Goal: Information Seeking & Learning: Find specific fact

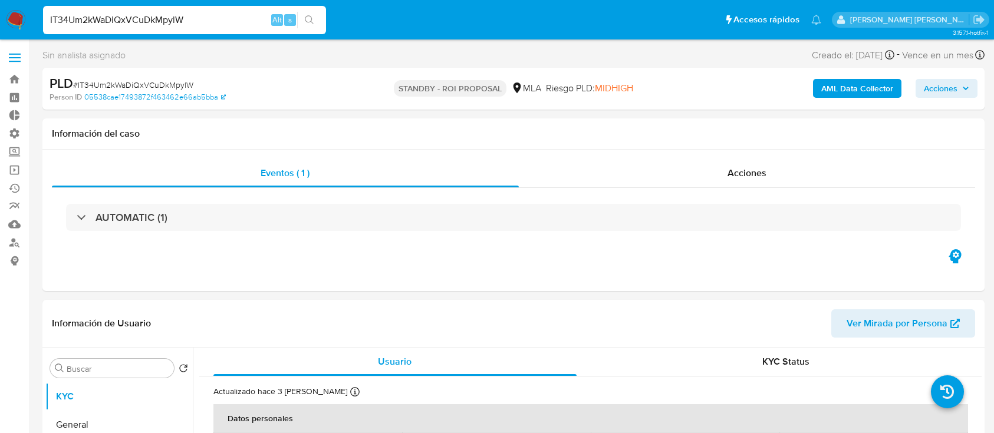
select select "10"
type input "2427852877"
click at [312, 15] on icon "search-icon" at bounding box center [309, 19] width 9 height 9
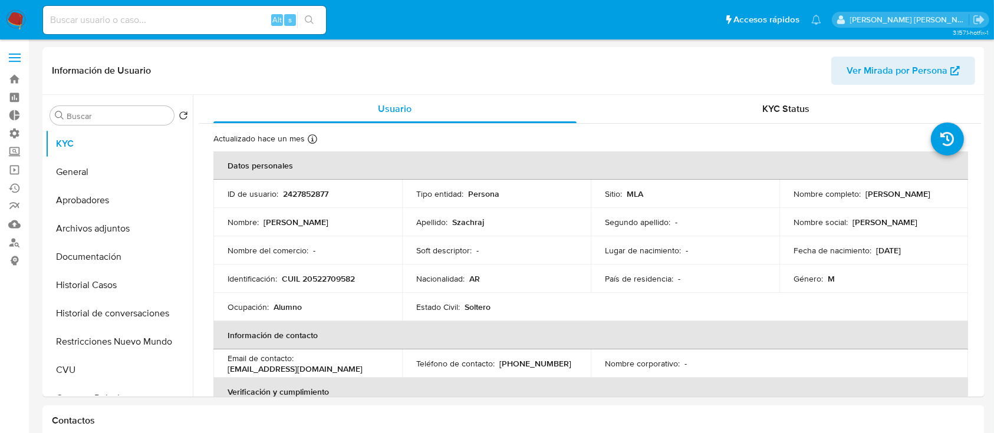
select select "10"
click at [162, 281] on button "Historial Casos" at bounding box center [114, 285] width 138 height 28
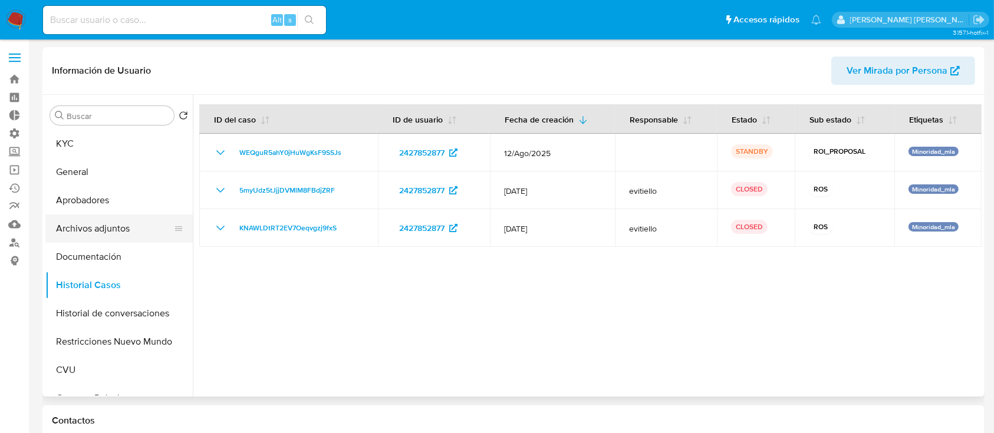
click at [106, 223] on button "Archivos adjuntos" at bounding box center [114, 229] width 138 height 28
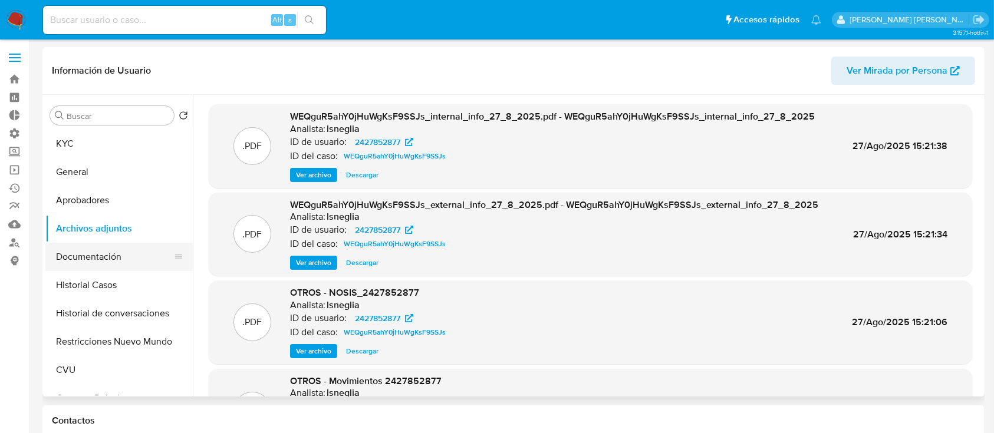
click at [128, 263] on button "Documentación" at bounding box center [114, 257] width 138 height 28
click at [128, 282] on button "Historial Casos" at bounding box center [114, 285] width 138 height 28
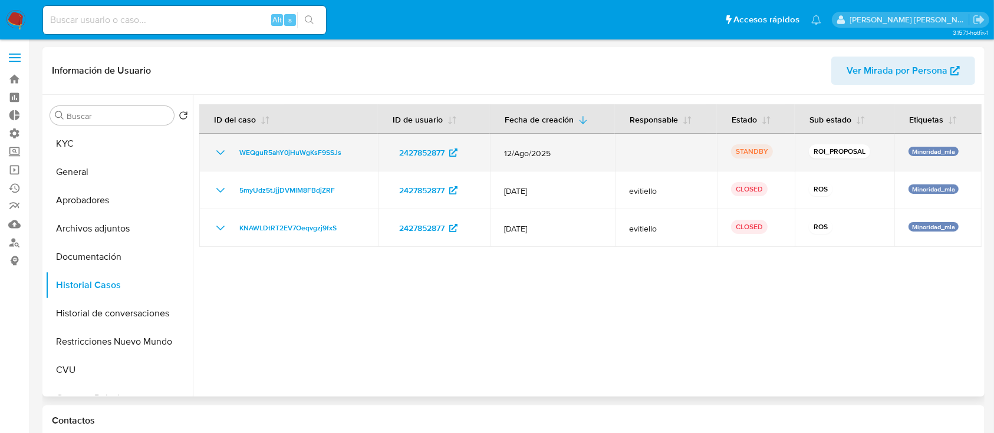
click at [218, 154] on icon "Mostrar/Ocultar" at bounding box center [220, 153] width 14 height 14
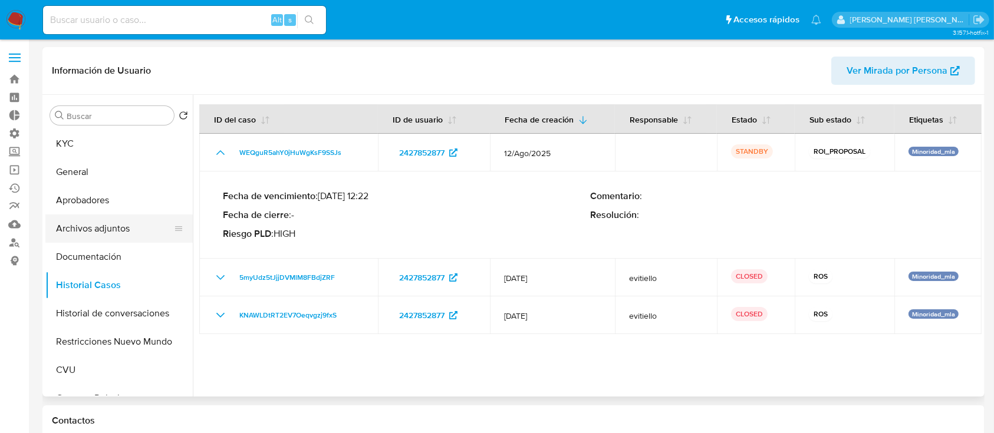
click at [134, 230] on button "Archivos adjuntos" at bounding box center [114, 229] width 138 height 28
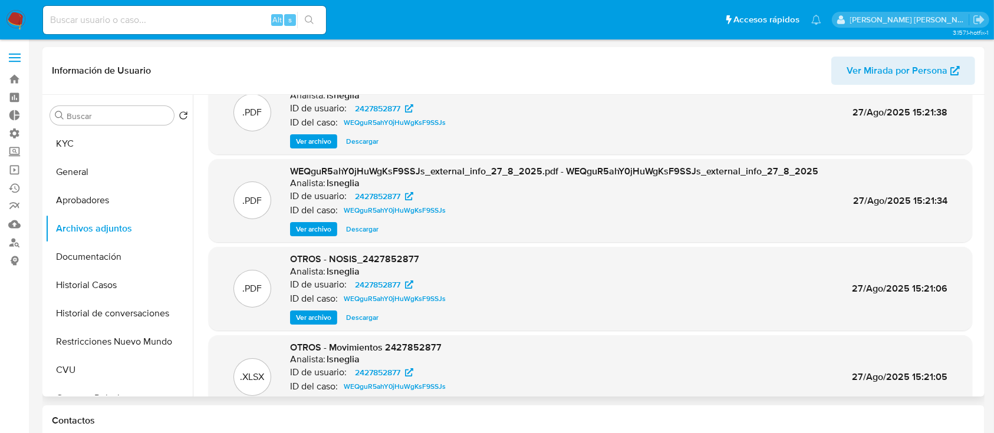
scroll to position [99, 0]
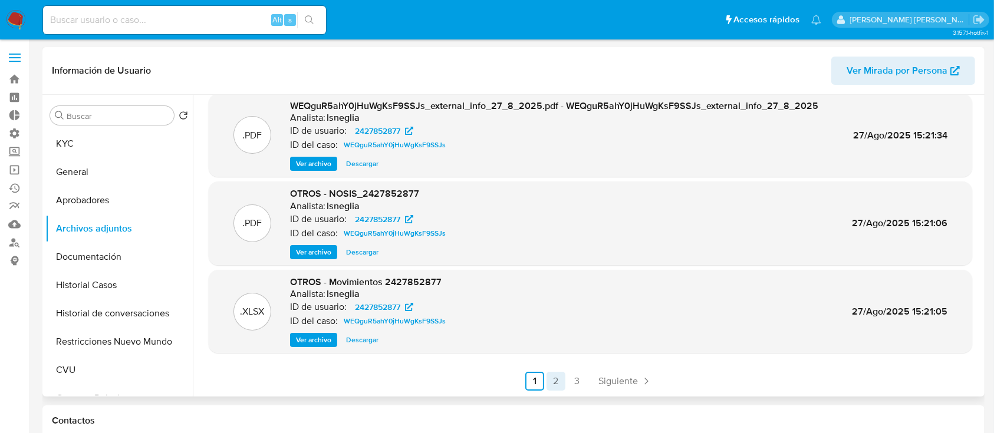
click at [555, 378] on link "2" at bounding box center [556, 381] width 19 height 19
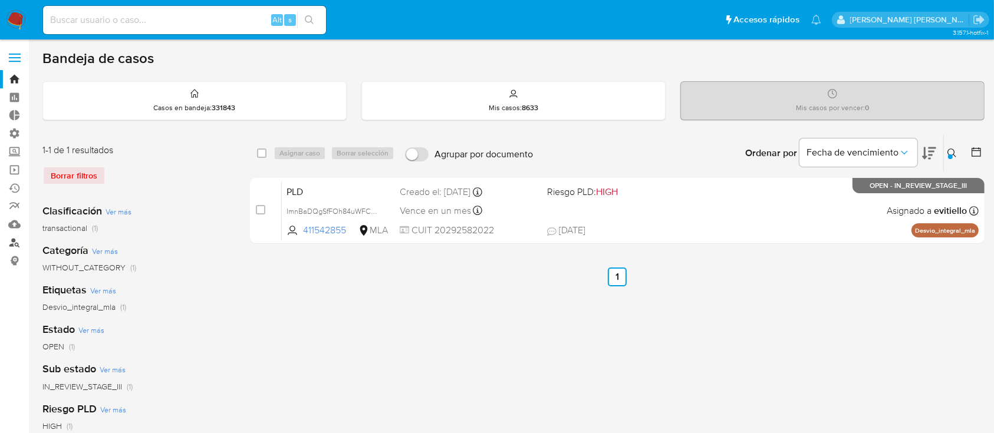
click at [19, 245] on link "Buscador de personas" at bounding box center [70, 242] width 140 height 18
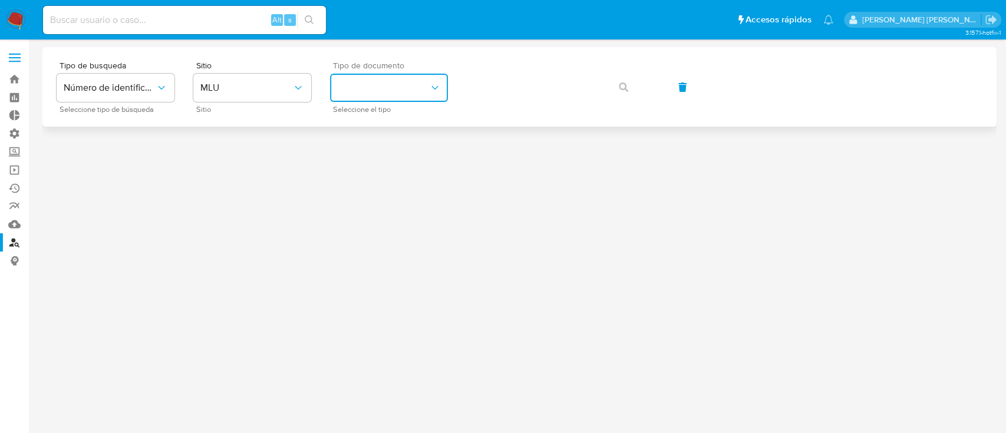
click at [387, 83] on button "identificationType" at bounding box center [389, 88] width 118 height 28
click at [265, 88] on span "MLU" at bounding box center [246, 88] width 92 height 12
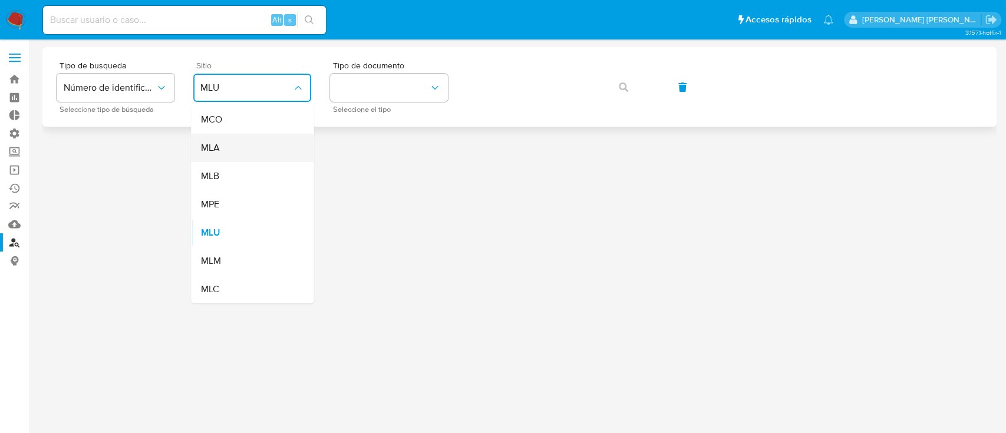
click at [262, 146] on div "MLA" at bounding box center [248, 148] width 97 height 28
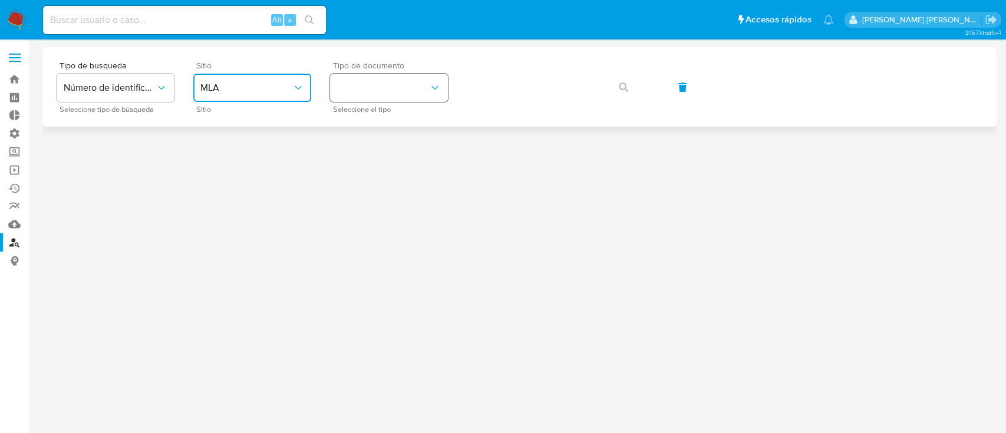
click at [391, 88] on button "identificationType" at bounding box center [389, 88] width 118 height 28
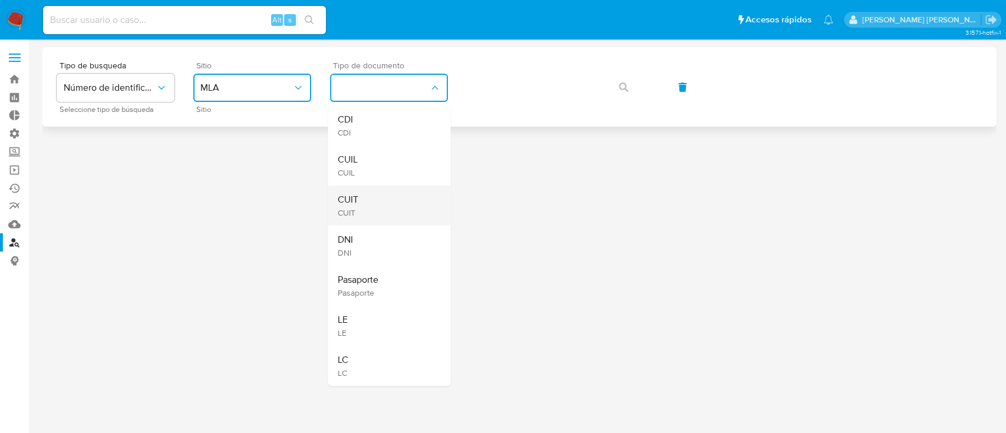
drag, startPoint x: 384, startPoint y: 166, endPoint x: 383, endPoint y: 192, distance: 26.0
click at [383, 192] on ul "CDI CDI CUIL CUIL CUIT CUIT DNI DNI Pasaporte Pasaporte LE LE LC LC" at bounding box center [389, 246] width 123 height 281
click at [383, 192] on div "CUIT CUIT" at bounding box center [385, 206] width 97 height 40
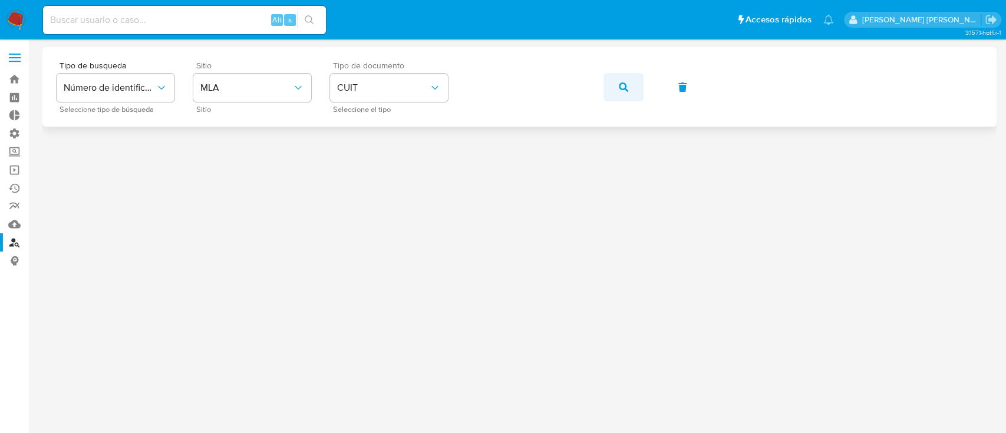
click at [628, 93] on button "button" at bounding box center [624, 87] width 40 height 28
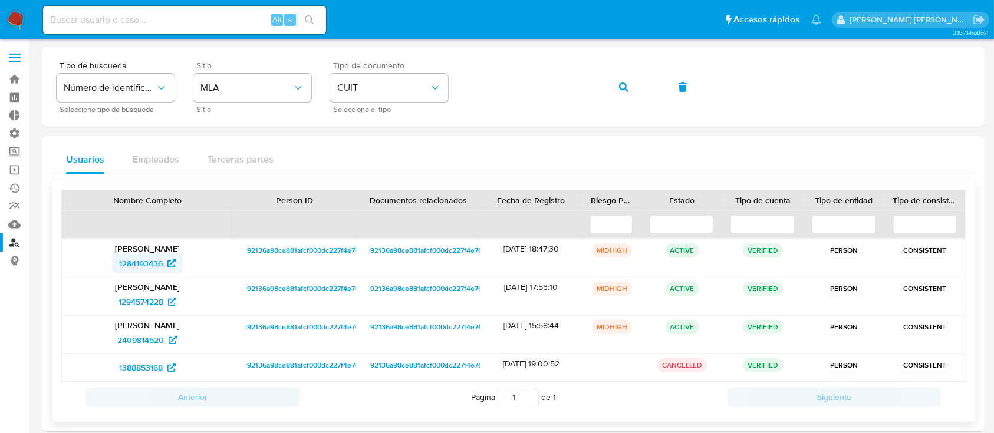
click at [154, 262] on span "1284193436" at bounding box center [141, 263] width 44 height 19
click at [625, 92] on span "button" at bounding box center [623, 87] width 9 height 26
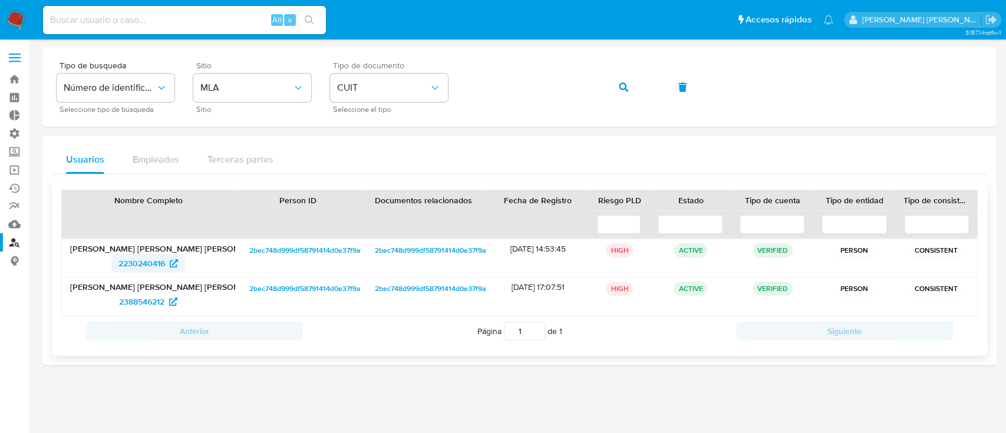
click at [130, 265] on span "2230240416" at bounding box center [142, 263] width 47 height 19
click at [605, 83] on button "button" at bounding box center [624, 87] width 40 height 28
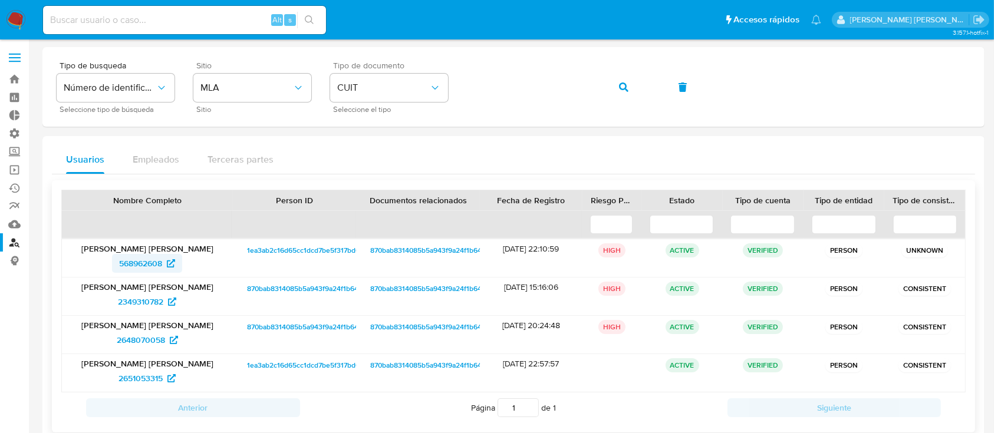
click at [140, 267] on span "568962608" at bounding box center [140, 263] width 43 height 19
click at [616, 84] on button "button" at bounding box center [624, 87] width 40 height 28
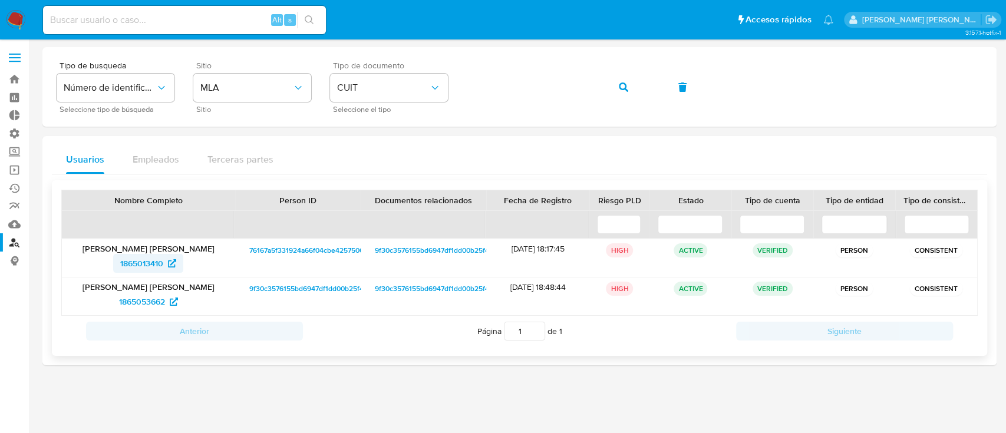
click at [150, 267] on span "1865013410" at bounding box center [141, 263] width 43 height 19
click at [632, 88] on button "button" at bounding box center [624, 87] width 40 height 28
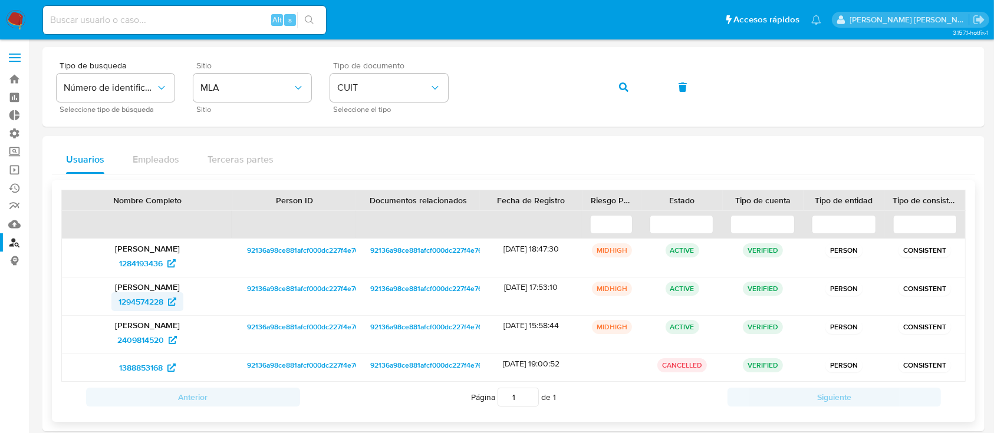
click at [154, 304] on span "1294574228" at bounding box center [141, 301] width 45 height 19
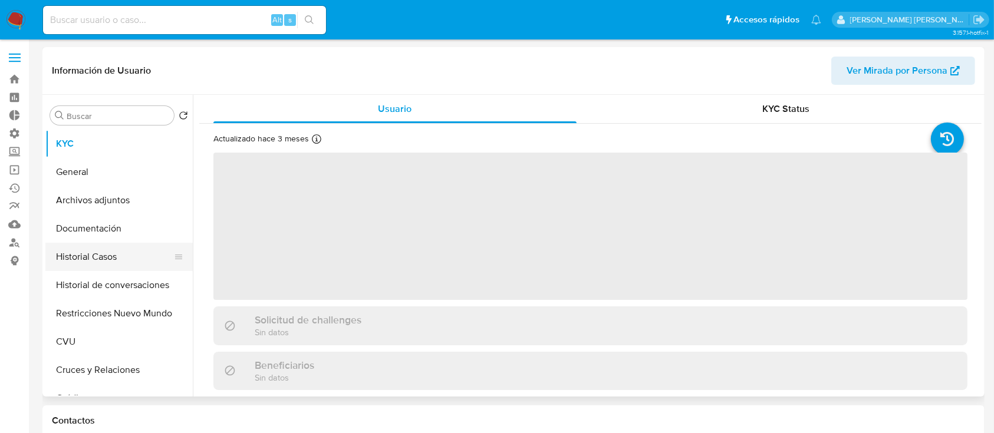
click at [119, 254] on button "Historial Casos" at bounding box center [114, 257] width 138 height 28
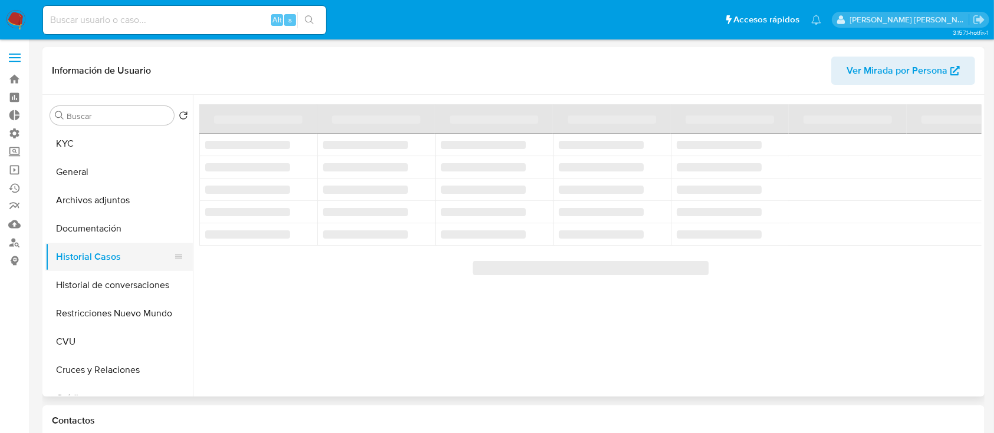
select select "10"
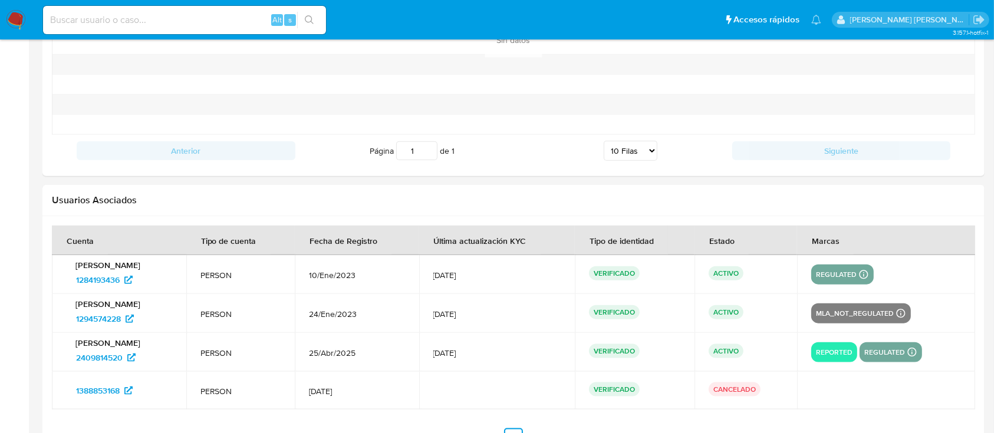
scroll to position [1374, 0]
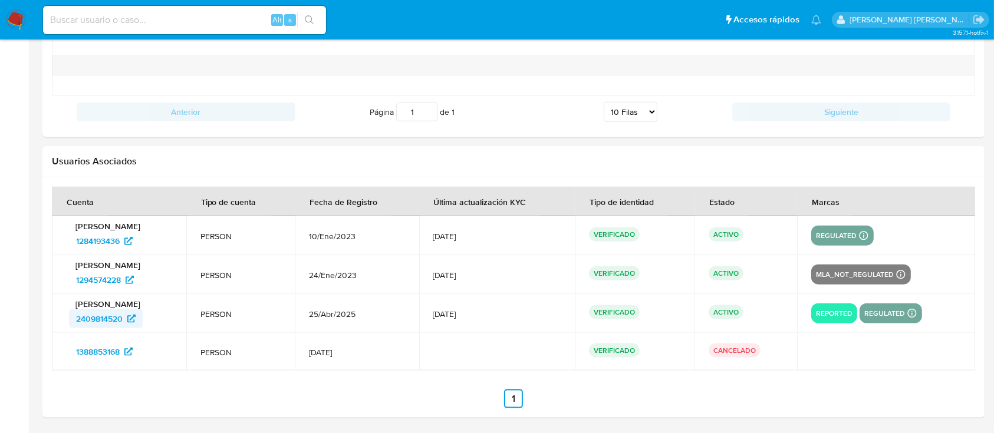
click at [118, 312] on span "2409814520" at bounding box center [99, 319] width 47 height 19
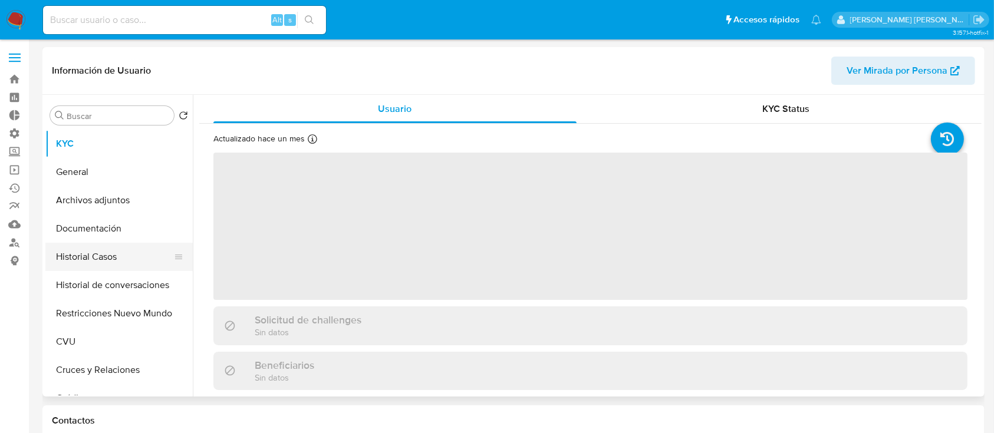
click at [136, 265] on button "Historial Casos" at bounding box center [114, 257] width 138 height 28
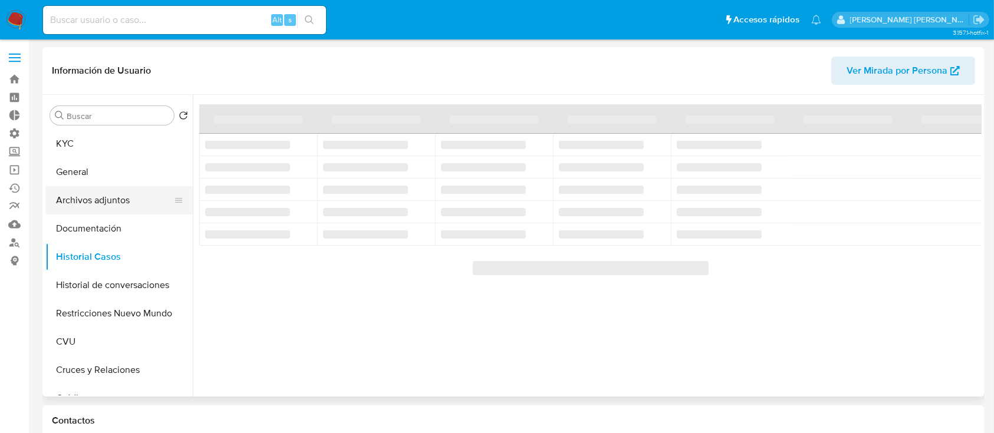
select select "10"
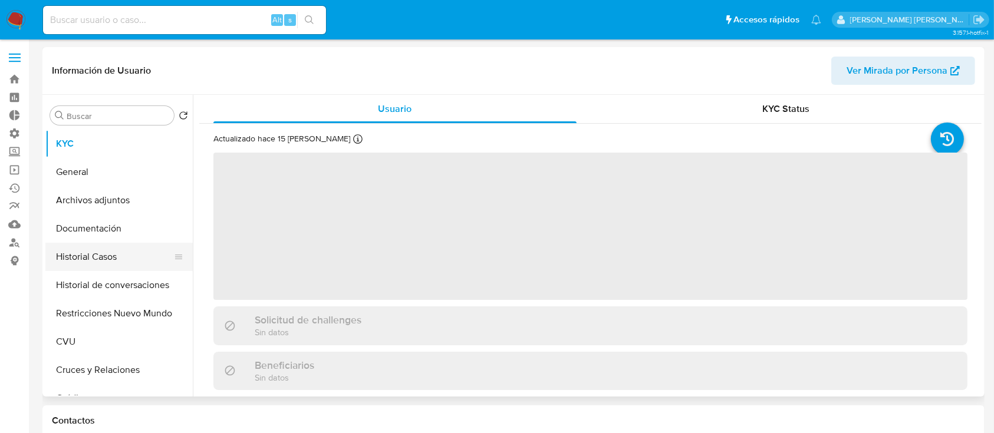
click at [145, 260] on button "Historial Casos" at bounding box center [114, 257] width 138 height 28
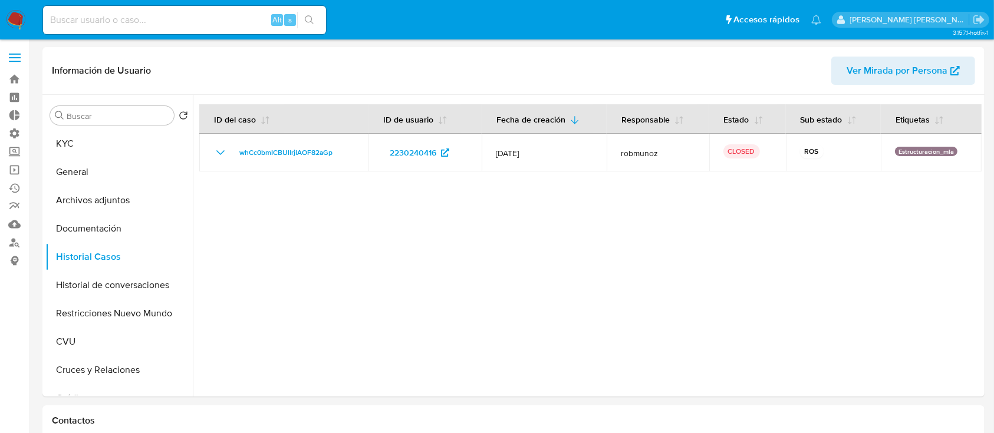
select select "10"
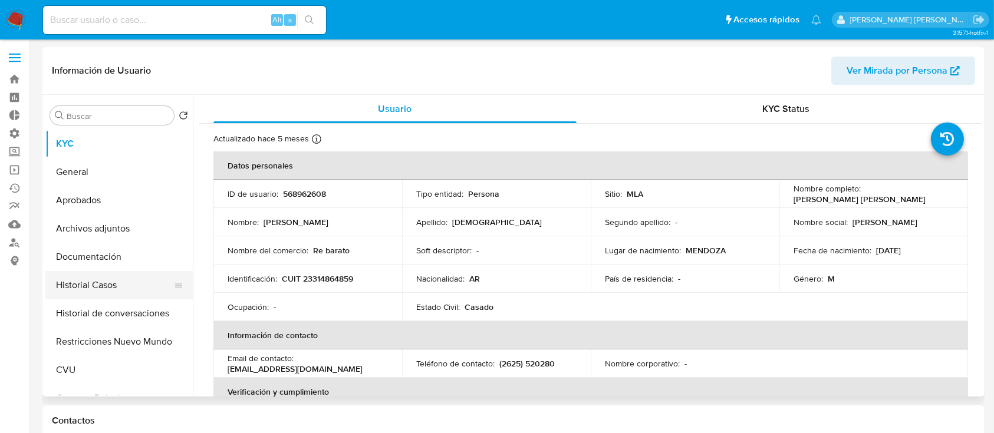
click at [101, 274] on button "Historial Casos" at bounding box center [114, 285] width 138 height 28
select select "10"
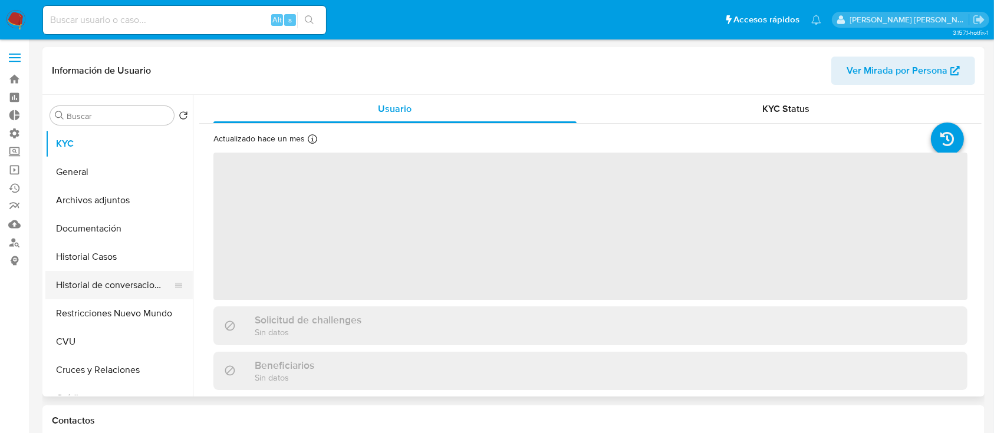
click at [116, 275] on button "Historial de conversaciones" at bounding box center [114, 285] width 138 height 28
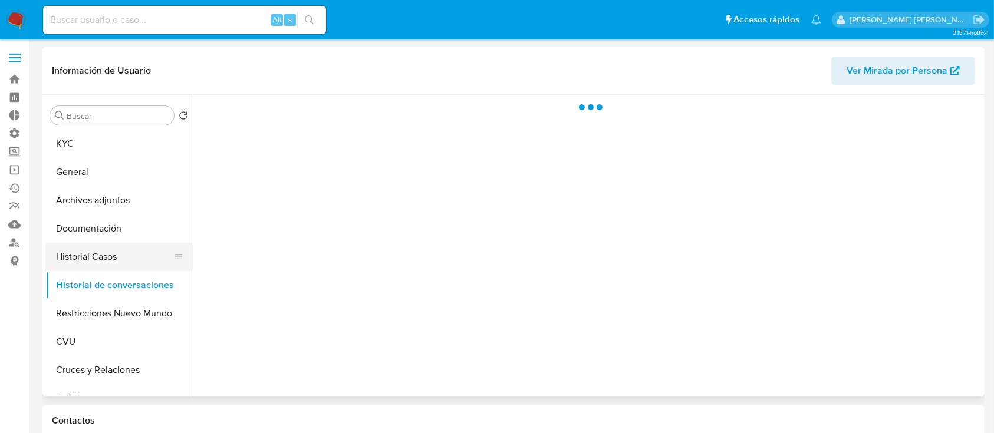
click at [124, 252] on button "Historial Casos" at bounding box center [114, 257] width 138 height 28
select select "10"
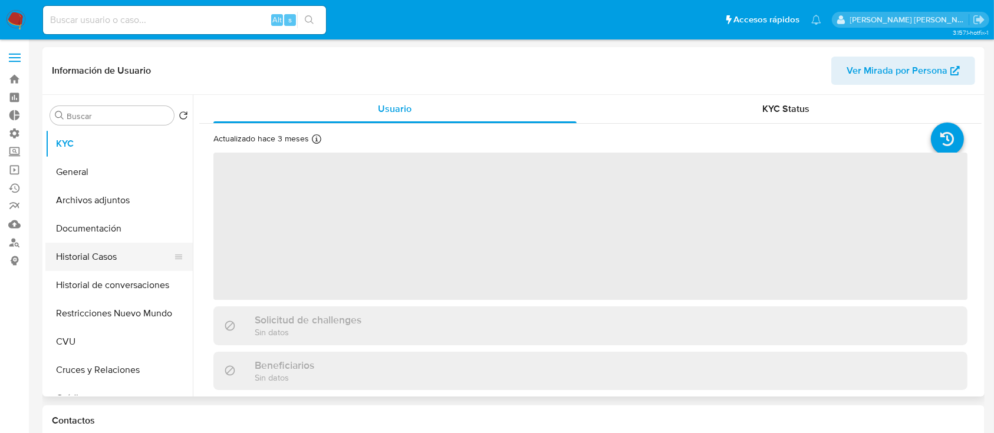
click at [113, 264] on button "Historial Casos" at bounding box center [114, 257] width 138 height 28
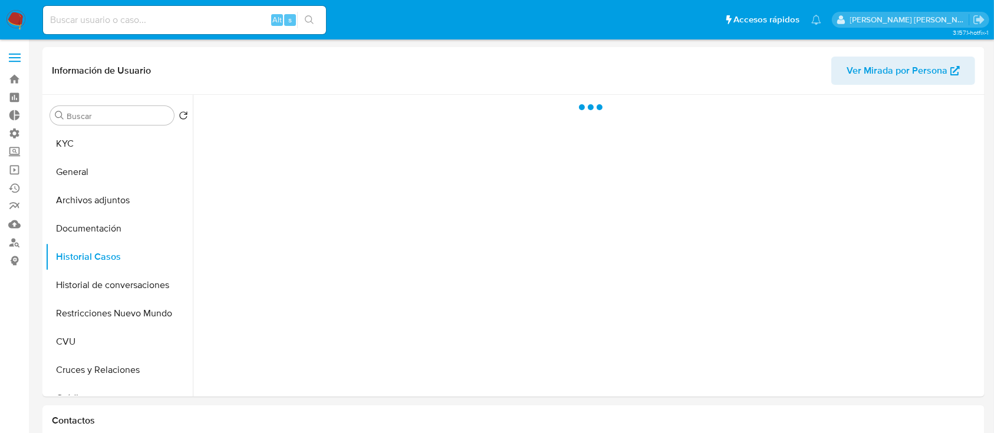
select select "10"
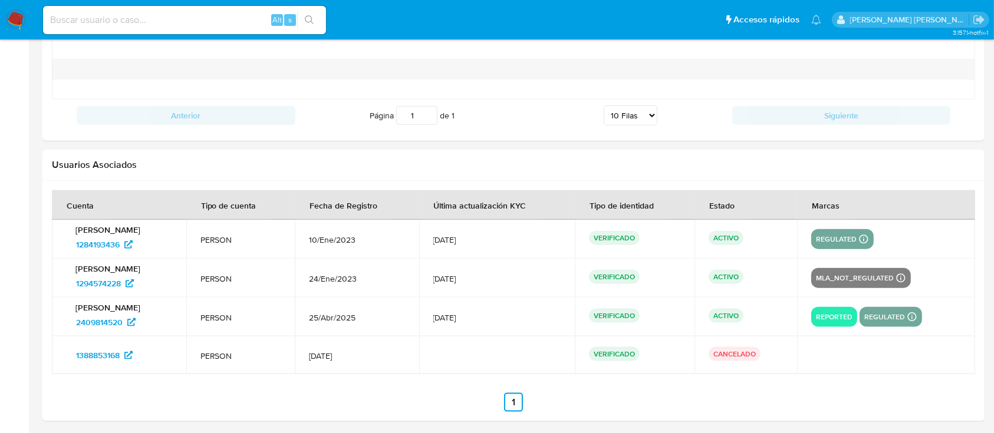
scroll to position [1374, 0]
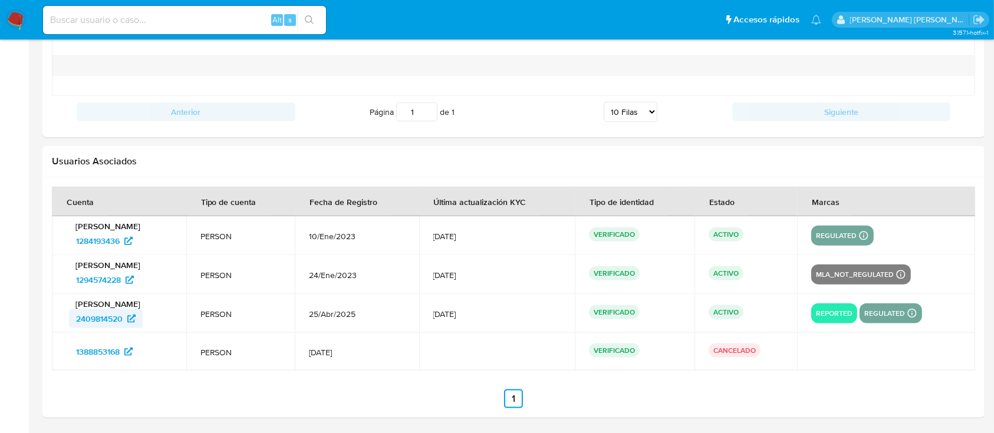
click at [126, 310] on span "2409814520" at bounding box center [106, 319] width 60 height 19
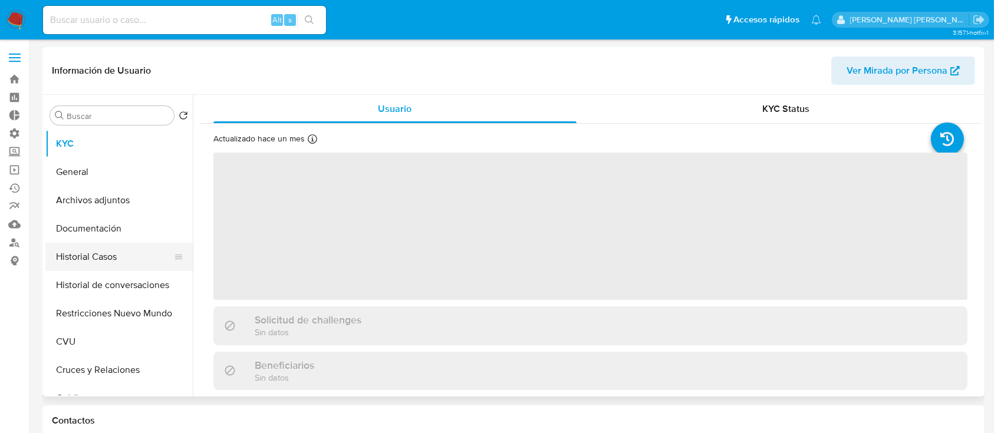
click at [136, 268] on button "Historial Casos" at bounding box center [114, 257] width 138 height 28
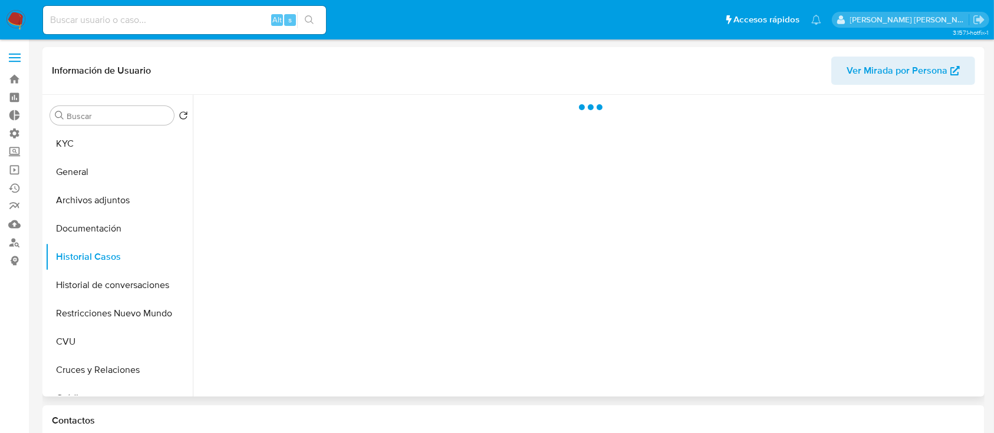
select select "10"
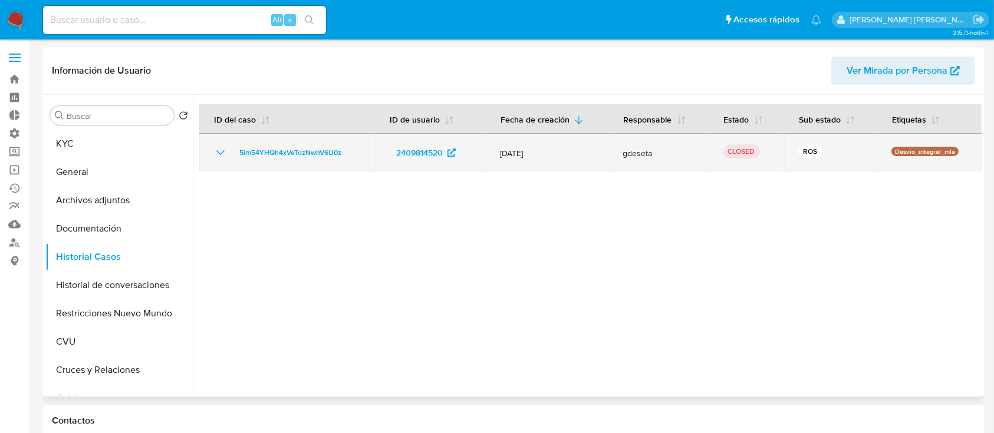
drag, startPoint x: 201, startPoint y: 154, endPoint x: 217, endPoint y: 154, distance: 15.9
click at [202, 154] on td "5im54YHQh4xVeTozNwhV6U0z" at bounding box center [287, 153] width 176 height 38
click at [217, 154] on icon "Mostrar/Ocultar" at bounding box center [220, 153] width 14 height 14
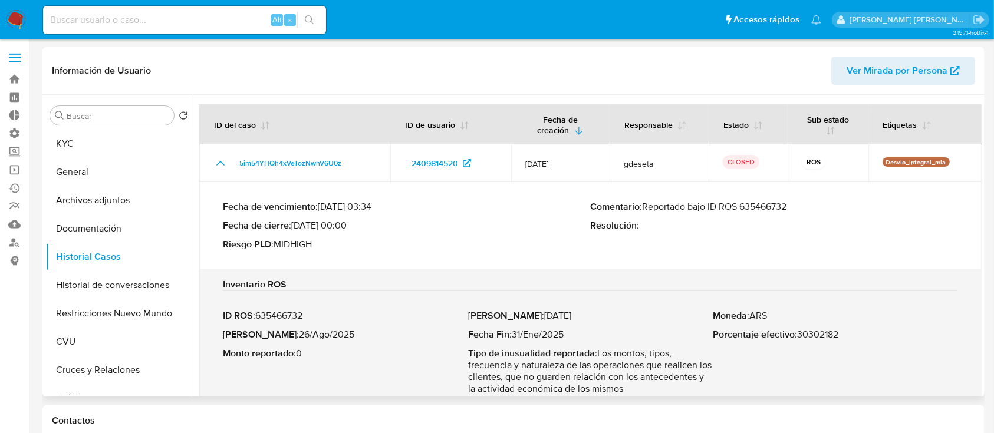
click at [779, 210] on p "Comentario : Reportado bajo ID ROS 635466732" at bounding box center [775, 207] width 368 height 12
click at [75, 137] on button "KYC" at bounding box center [114, 144] width 138 height 28
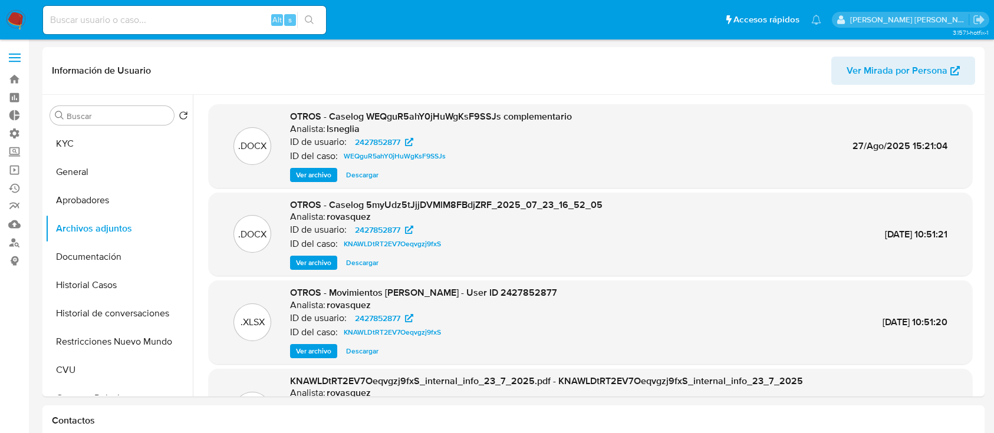
select select "10"
